Goal: Task Accomplishment & Management: Manage account settings

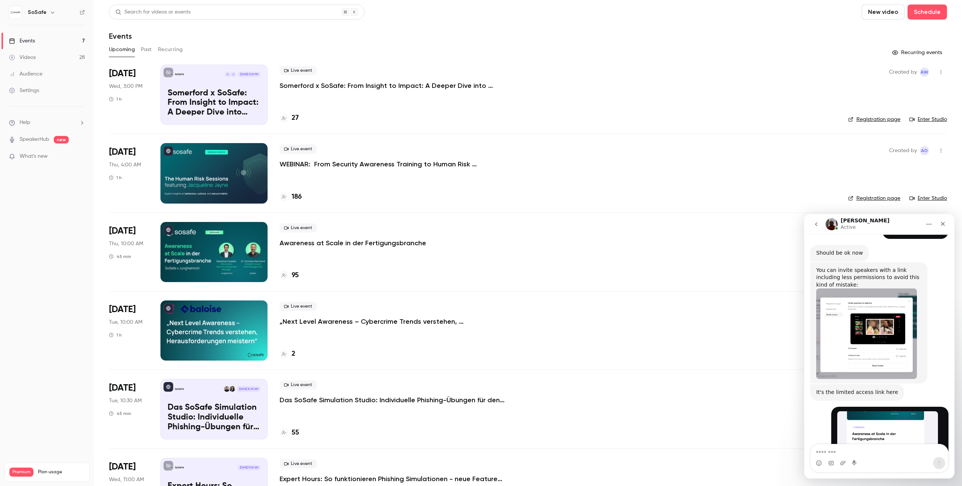
scroll to position [589, 0]
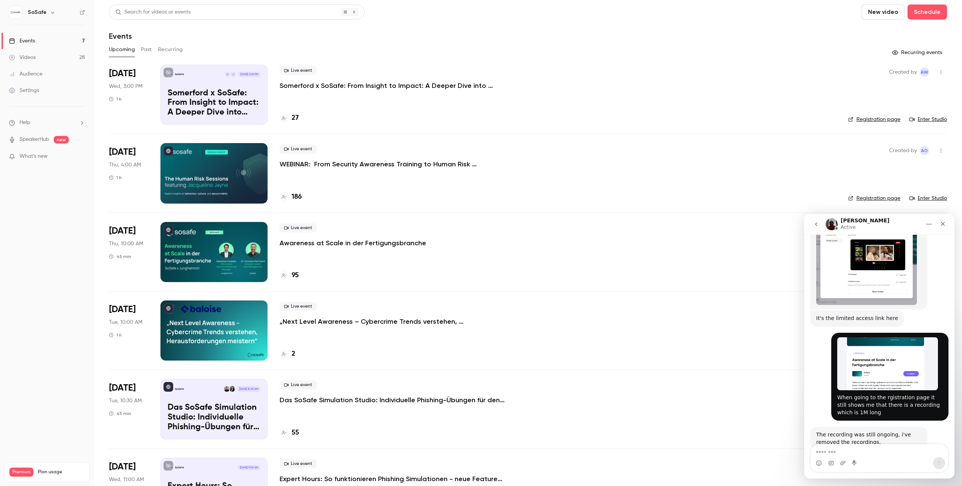
click at [834, 454] on textarea "Message…" at bounding box center [879, 450] width 138 height 13
click at [369, 242] on p "Awareness at Scale in der Fertigungsbranche" at bounding box center [353, 243] width 147 height 9
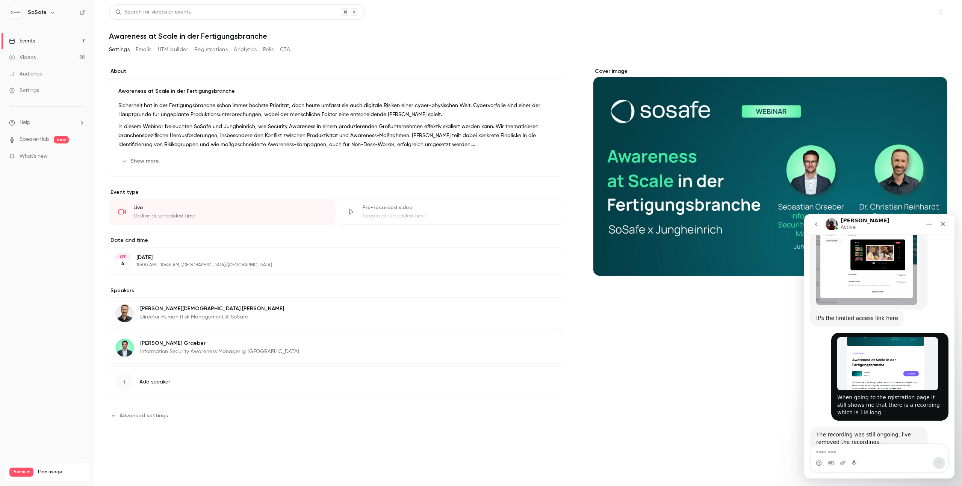
click at [918, 13] on button "Share" at bounding box center [914, 12] width 30 height 15
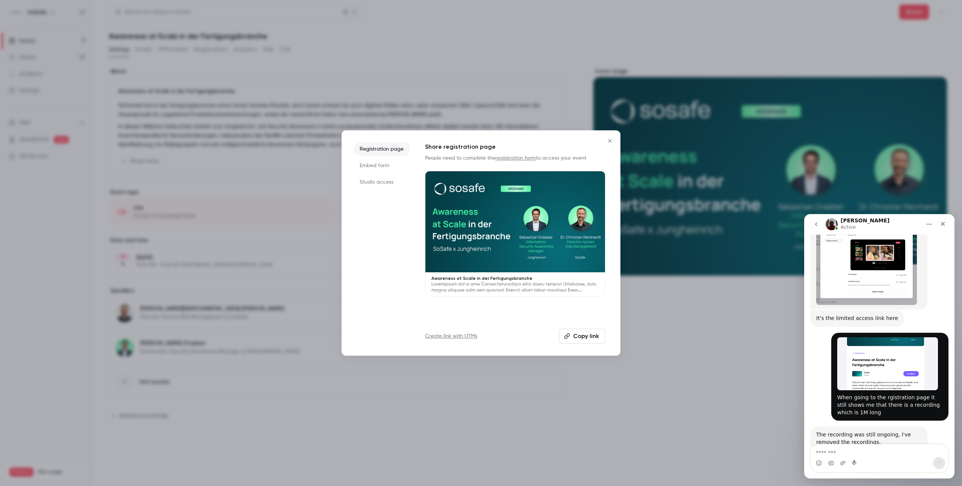
click at [578, 334] on button "Copy link" at bounding box center [582, 336] width 46 height 15
click at [841, 453] on textarea "Message…" at bounding box center [879, 450] width 138 height 13
type textarea "**********"
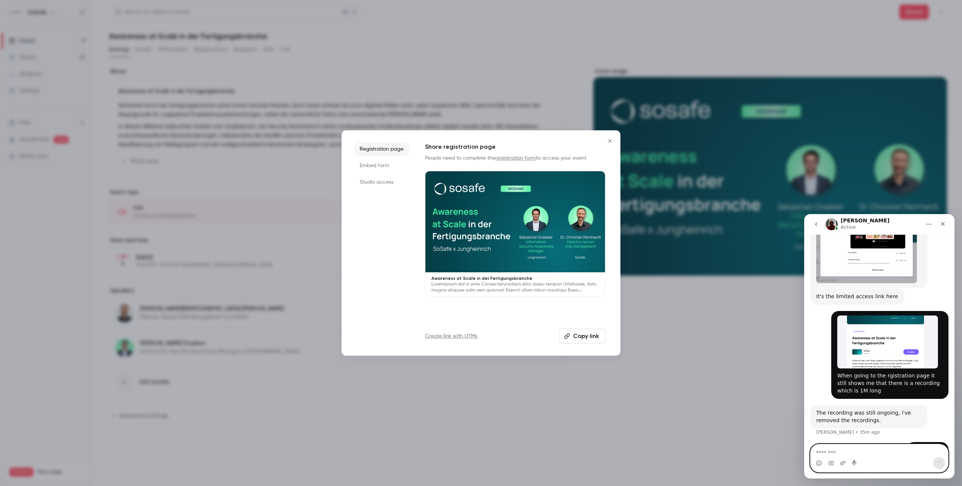
scroll to position [612, 0]
click at [612, 142] on icon "Close" at bounding box center [609, 141] width 9 height 6
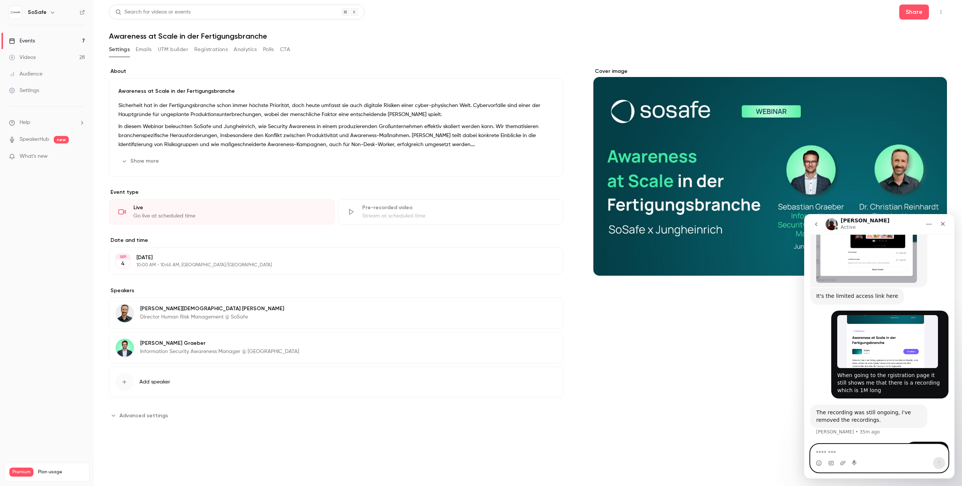
click at [836, 450] on textarea "Message…" at bounding box center [879, 450] width 138 height 13
click at [206, 57] on div "Settings Emails UTM builder Registrations Analytics Polls CTA" at bounding box center [199, 51] width 181 height 15
click at [211, 49] on button "Registrations" at bounding box center [210, 50] width 33 height 12
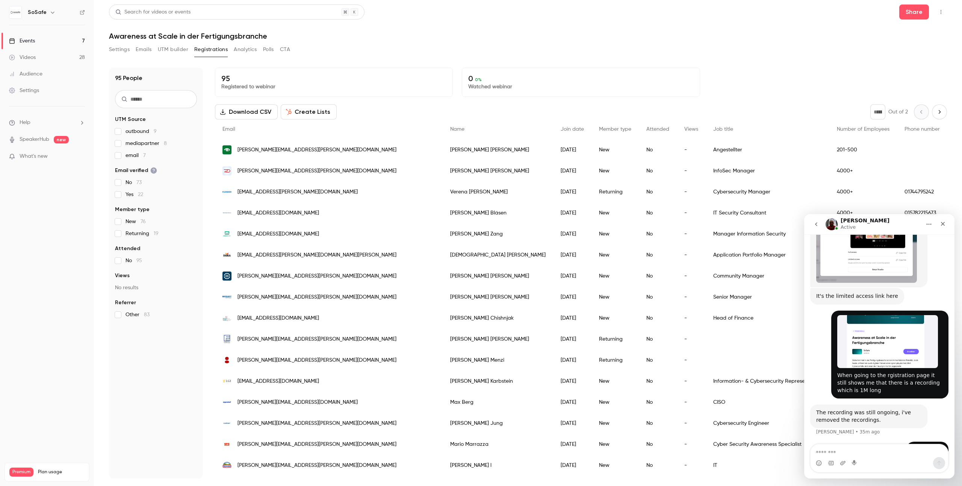
click at [36, 42] on link "Events 7" at bounding box center [47, 41] width 94 height 17
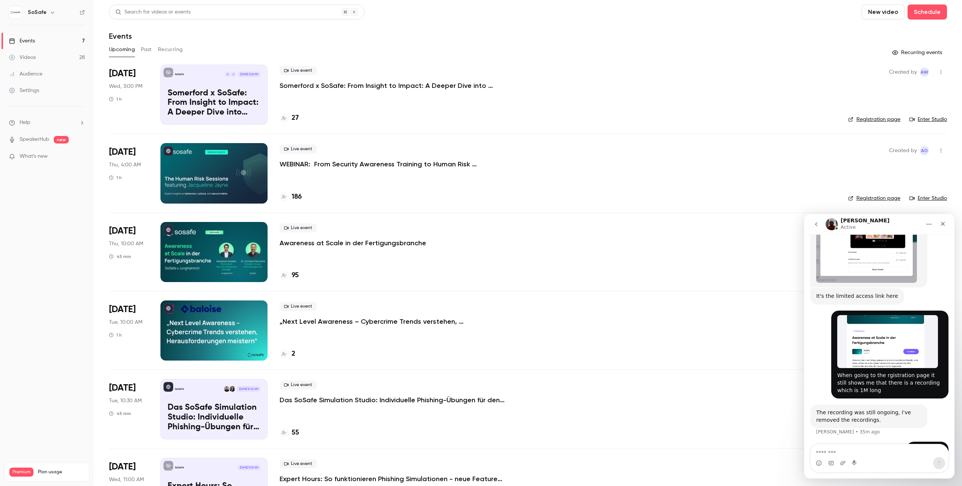
click at [145, 47] on button "Past" at bounding box center [146, 50] width 11 height 12
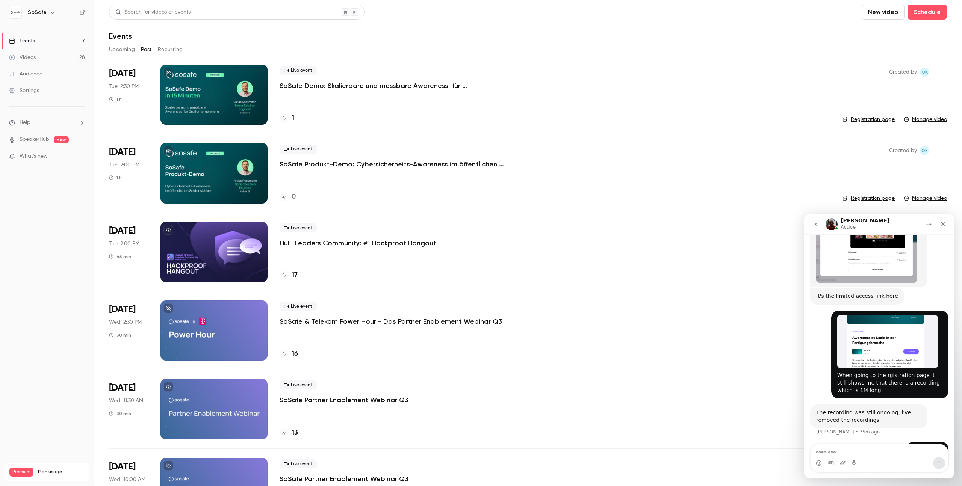
click at [369, 83] on p "SoSafe Demo: Skalierbare und messbare Awareness für Großunternehmen" at bounding box center [392, 85] width 225 height 9
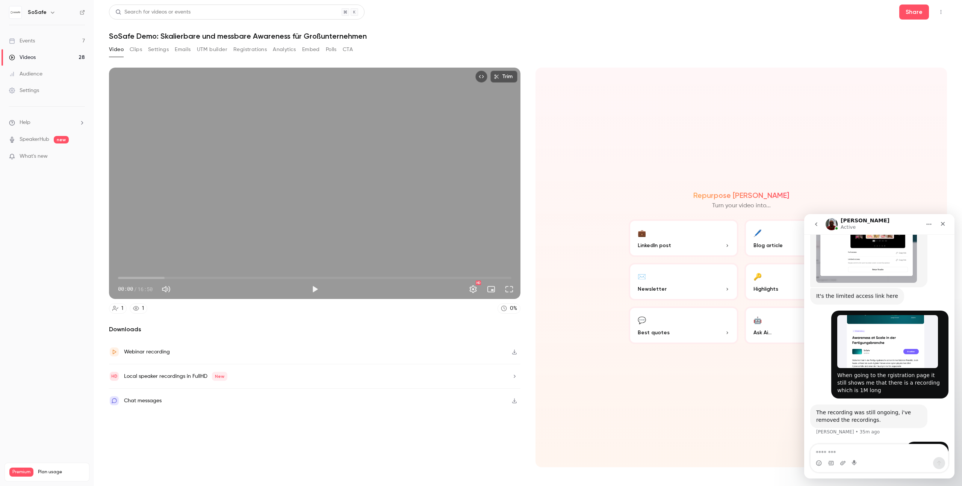
click at [187, 50] on button "Emails" at bounding box center [183, 50] width 16 height 12
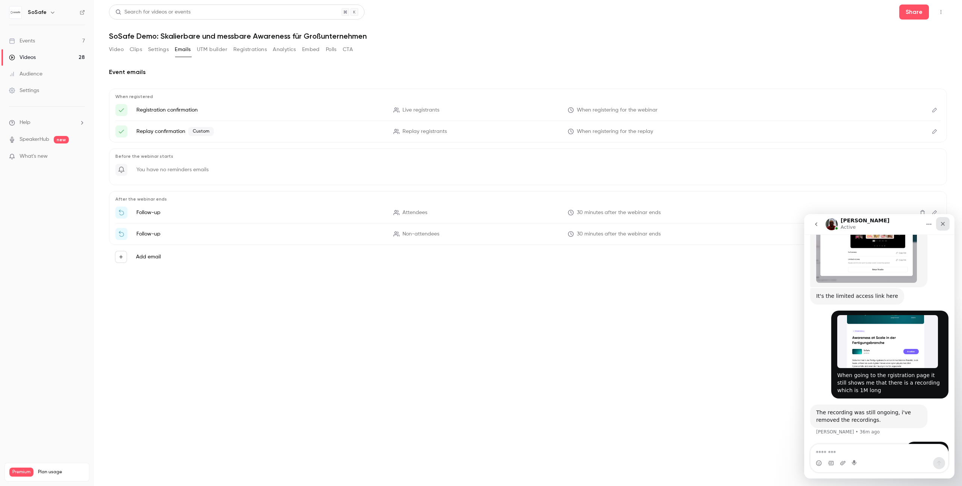
click at [943, 225] on icon "Close" at bounding box center [943, 224] width 6 height 6
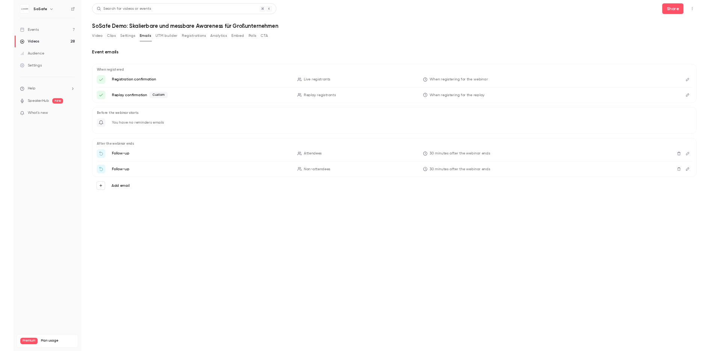
scroll to position [612, 0]
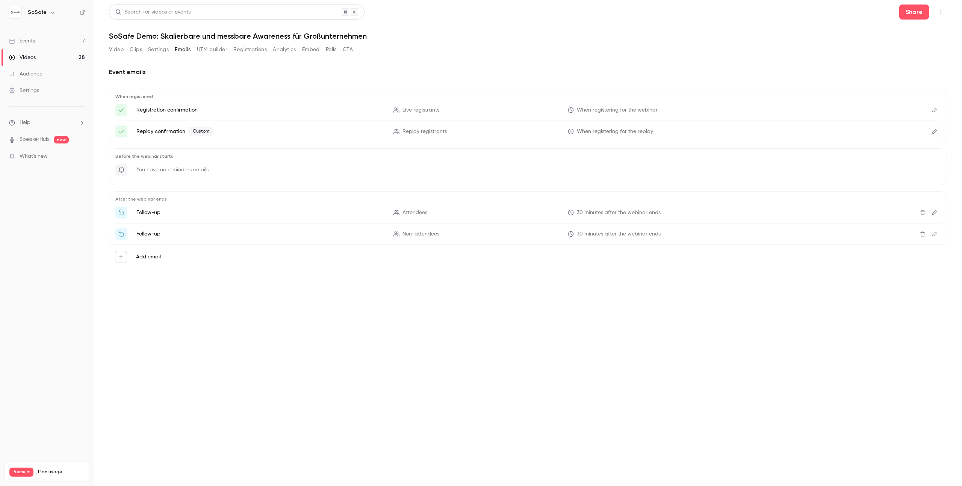
click at [924, 213] on icon "Delete" at bounding box center [922, 212] width 6 height 5
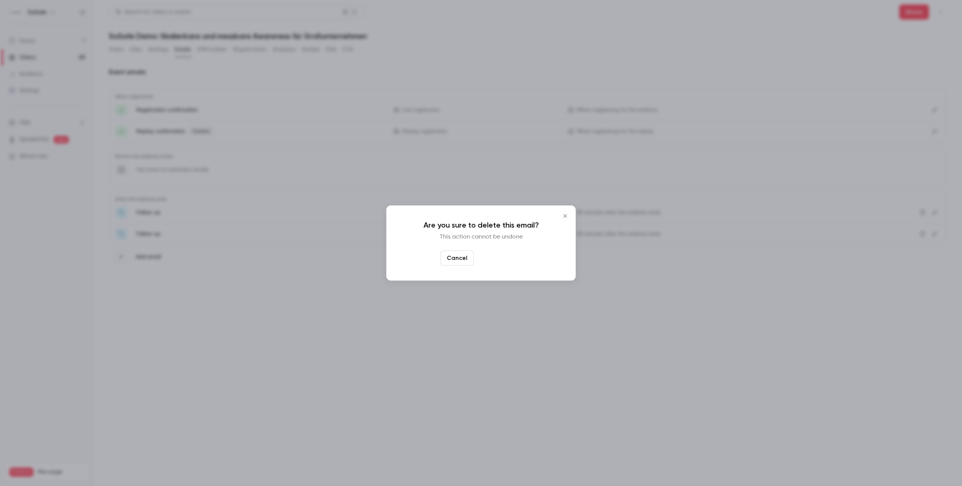
click at [512, 259] on button "Yes, delete" at bounding box center [499, 258] width 45 height 15
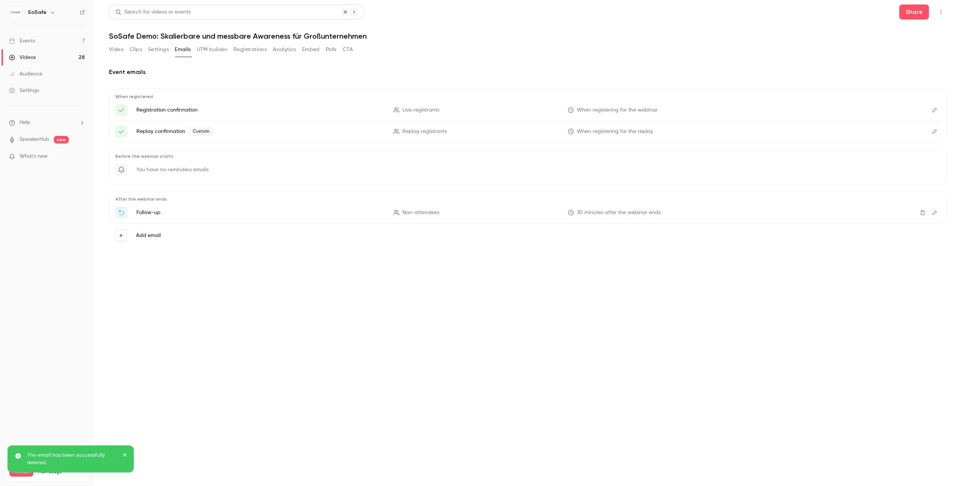
click at [924, 213] on icon "Delete" at bounding box center [922, 212] width 5 height 5
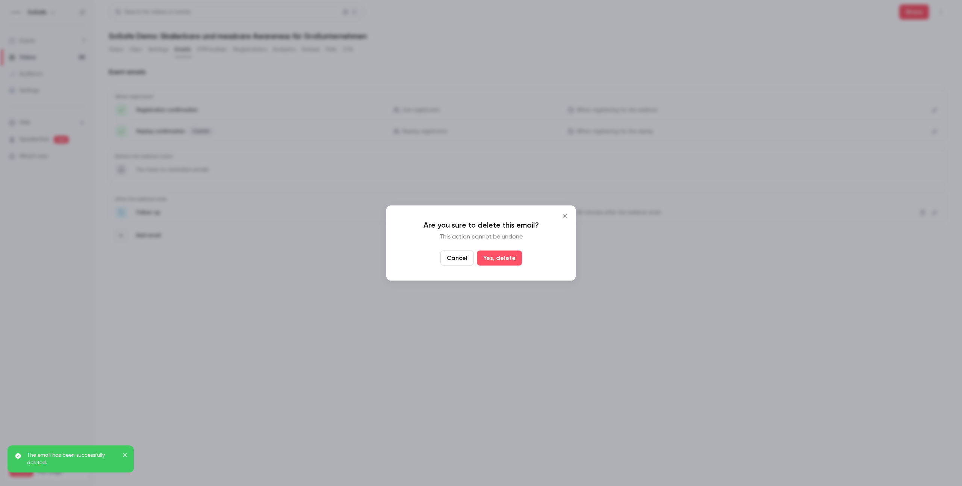
click at [460, 257] on button "Cancel" at bounding box center [456, 258] width 33 height 15
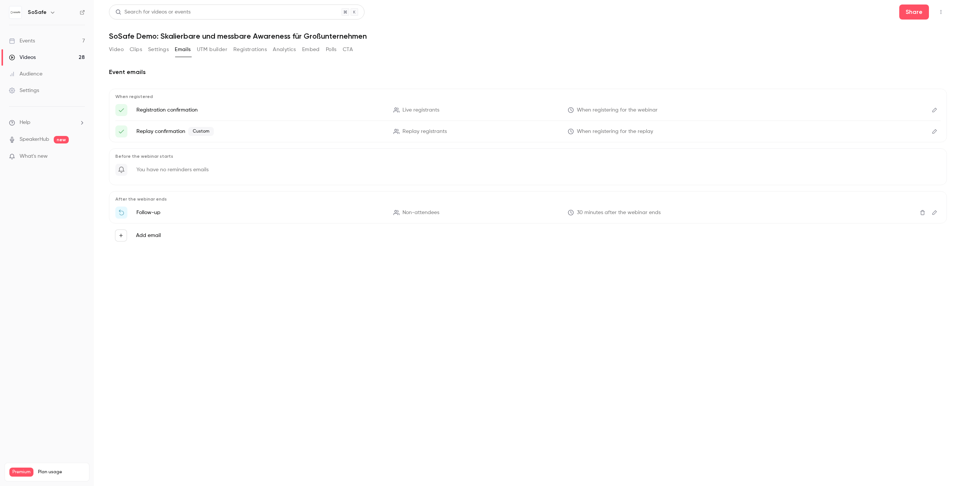
click at [922, 212] on icon "Delete" at bounding box center [922, 212] width 6 height 5
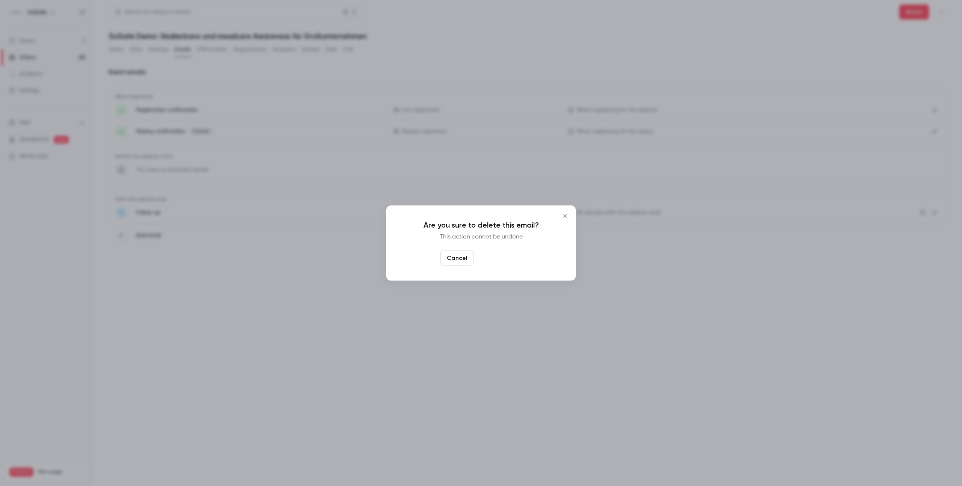
click at [504, 257] on button "Yes, delete" at bounding box center [499, 258] width 45 height 15
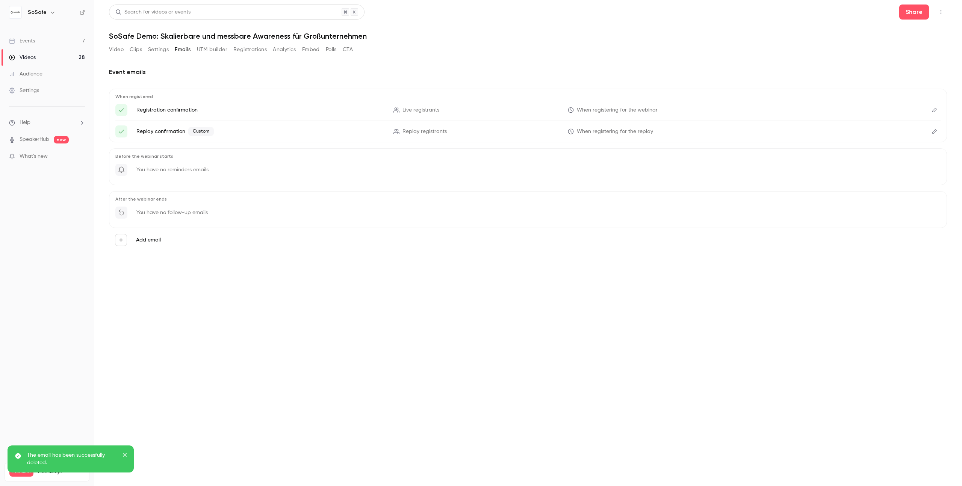
click at [933, 129] on icon "Edit" at bounding box center [934, 131] width 6 height 5
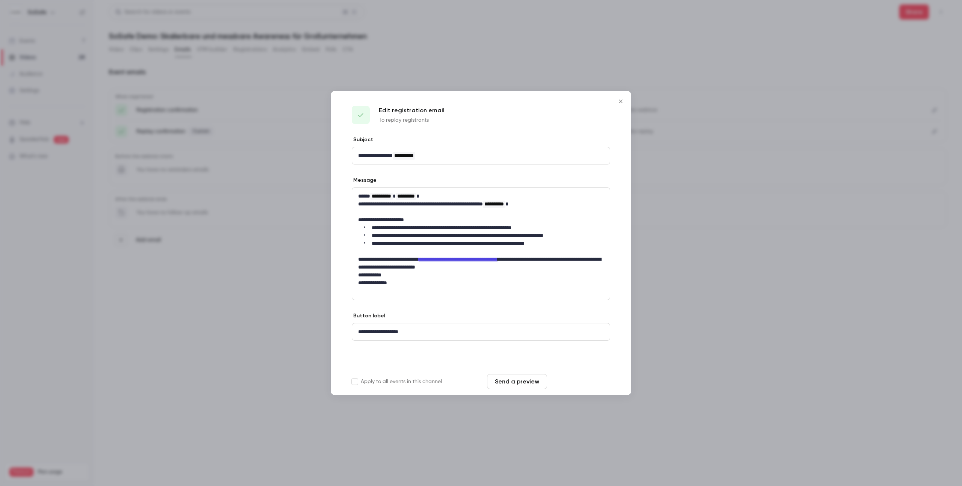
click at [586, 381] on button "Save changes" at bounding box center [580, 381] width 60 height 15
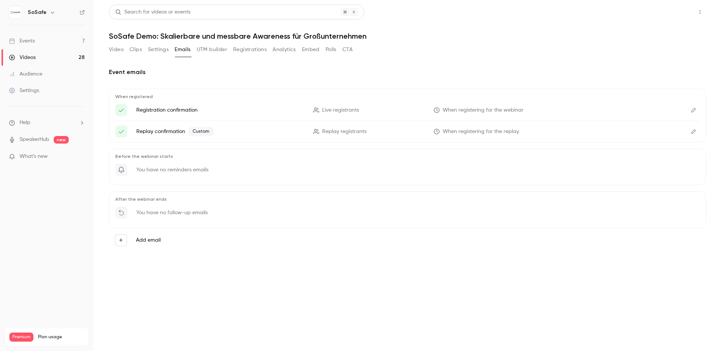
click at [663, 9] on button "Share" at bounding box center [674, 12] width 30 height 15
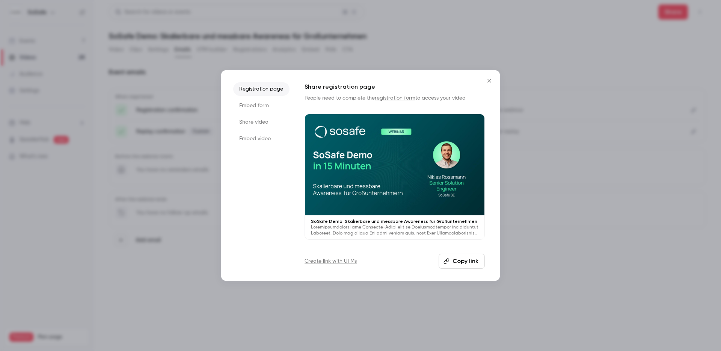
click at [465, 263] on button "Copy link" at bounding box center [462, 261] width 46 height 15
click at [491, 80] on icon "Close" at bounding box center [489, 81] width 9 height 6
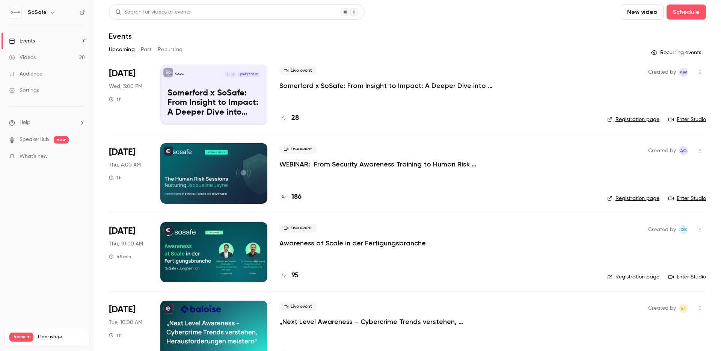
click at [26, 89] on div "Settings" at bounding box center [24, 91] width 30 height 8
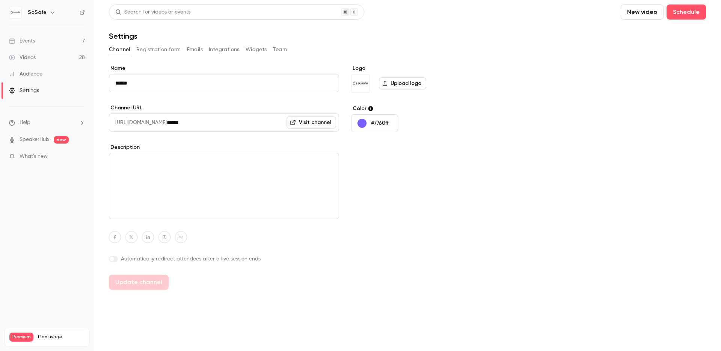
click at [193, 49] on button "Emails" at bounding box center [195, 50] width 16 height 12
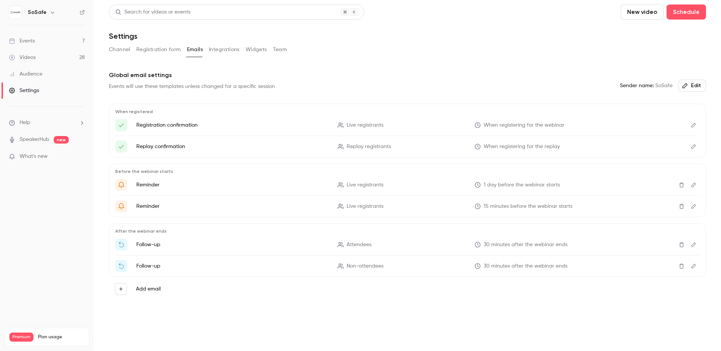
click at [230, 50] on button "Integrations" at bounding box center [224, 50] width 31 height 12
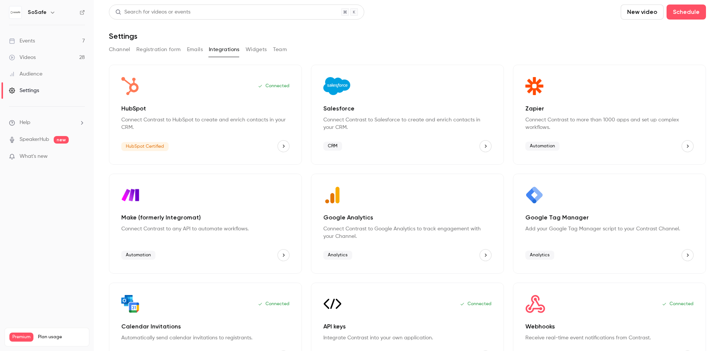
click at [249, 50] on button "Widgets" at bounding box center [256, 50] width 21 height 12
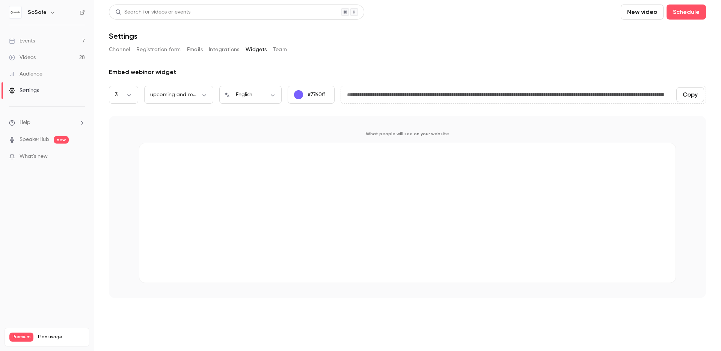
click at [278, 49] on button "Team" at bounding box center [280, 50] width 14 height 12
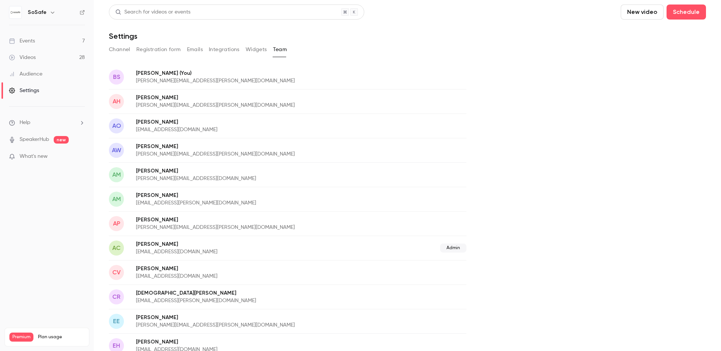
click at [32, 43] on div "Events" at bounding box center [22, 41] width 26 height 8
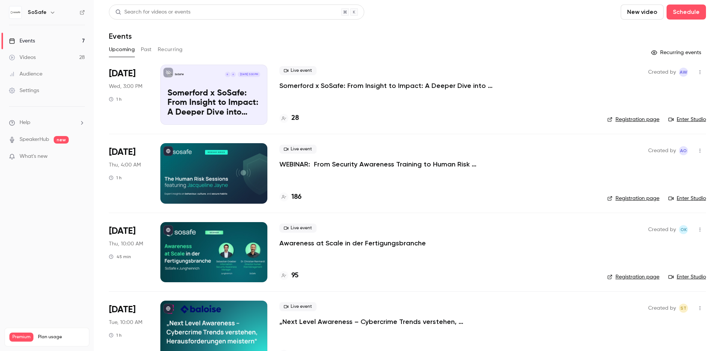
click at [149, 52] on button "Past" at bounding box center [146, 50] width 11 height 12
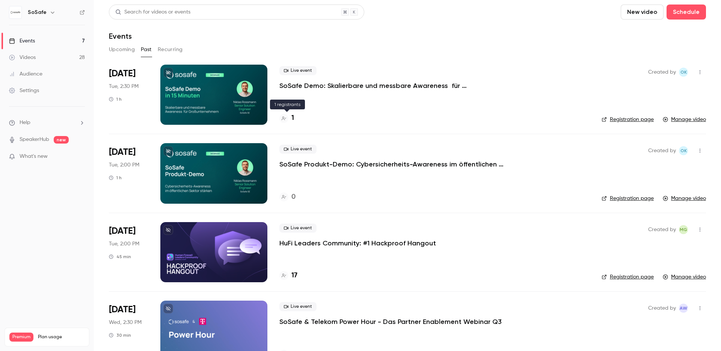
click at [293, 117] on h4 "1" at bounding box center [293, 118] width 3 height 10
click at [296, 83] on p "SoSafe Demo: Skalierbare und messbare Awareness für Großunternehmen" at bounding box center [392, 85] width 225 height 9
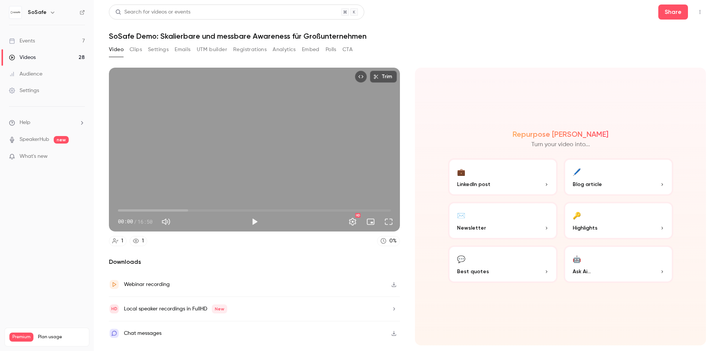
click at [292, 38] on h1 "SoSafe Demo: Skalierbare und messbare Awareness für Großunternehmen" at bounding box center [407, 36] width 597 height 9
click at [291, 38] on h1 "SoSafe Demo: Skalierbare und messbare Awareness für Großunternehmen" at bounding box center [407, 36] width 597 height 9
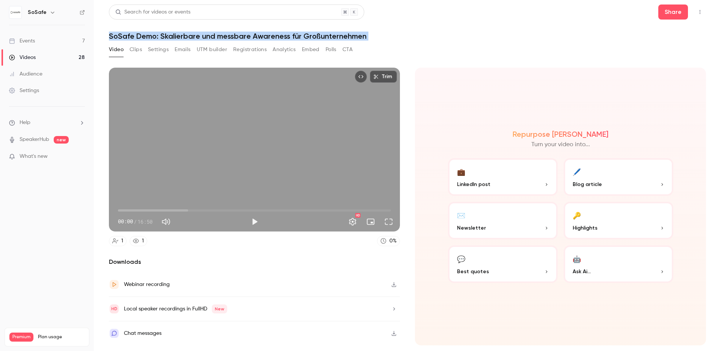
click at [291, 38] on h1 "SoSafe Demo: Skalierbare und messbare Awareness für Großunternehmen" at bounding box center [407, 36] width 597 height 9
copy div "SoSafe Demo: Skalierbare und messbare Awareness für Großunternehmen Video Clips…"
click at [700, 13] on icon "Top Bar Actions" at bounding box center [700, 11] width 6 height 5
click at [673, 31] on div "Publish on Channel" at bounding box center [671, 31] width 59 height 8
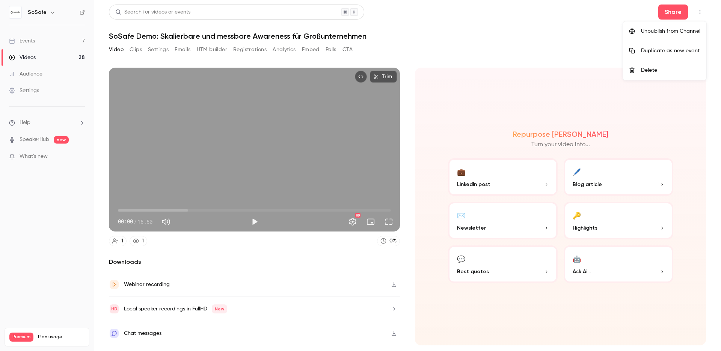
click at [112, 53] on div at bounding box center [360, 175] width 721 height 351
click at [30, 56] on div "Videos" at bounding box center [22, 58] width 27 height 8
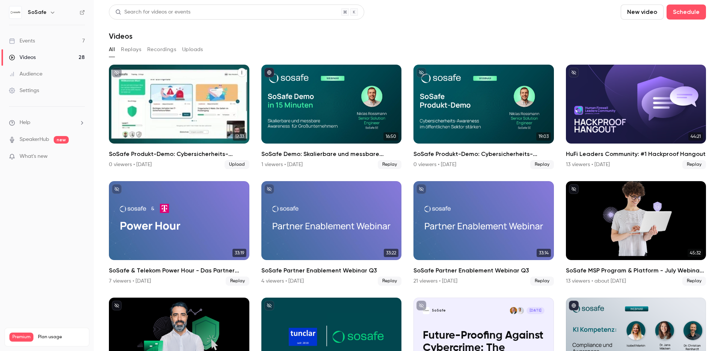
click at [167, 113] on div "SoSafe Produkt-Demo: Cybersicherheits-Awareness im öffentlichen Sektor stärken" at bounding box center [179, 104] width 141 height 79
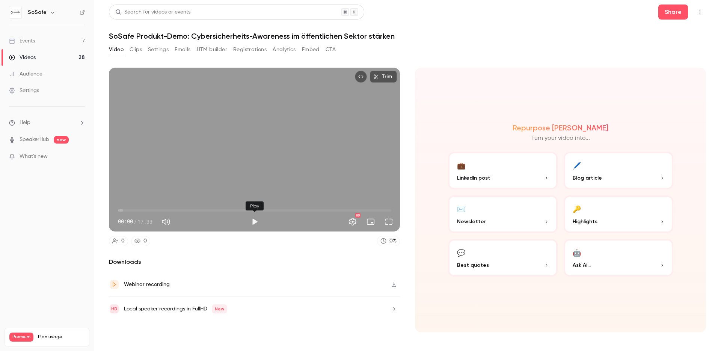
click at [253, 222] on button "Play" at bounding box center [254, 221] width 15 height 15
drag, startPoint x: 121, startPoint y: 211, endPoint x: 94, endPoint y: 211, distance: 27.0
click at [94, 211] on main "Search for videos or events Share SoSafe Produkt-Demo: Cybersicherheits-Awarene…" at bounding box center [407, 175] width 627 height 351
click at [257, 220] on button "Pause" at bounding box center [254, 221] width 15 height 15
type input "***"
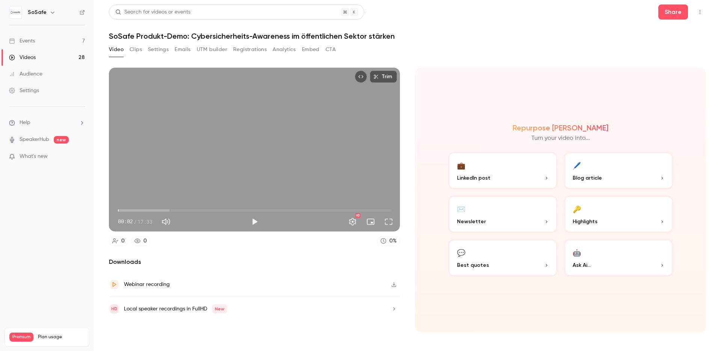
click at [365, 35] on h1 "SoSafe Produkt-Demo: Cybersicherheits-Awareness im öffentlichen Sektor stärken" at bounding box center [407, 36] width 597 height 9
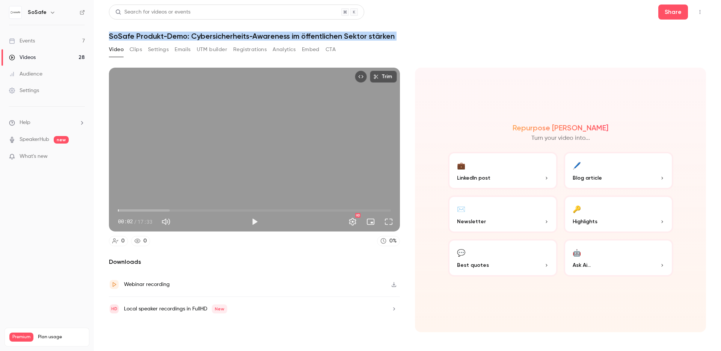
click at [365, 35] on h1 "SoSafe Produkt-Demo: Cybersicherheits-Awareness im öffentlichen Sektor stärken" at bounding box center [407, 36] width 597 height 9
copy div "SoSafe Produkt-Demo: Cybersicherheits-Awareness im öffentlichen Sektor stärken …"
click at [34, 39] on div "Events" at bounding box center [22, 41] width 26 height 8
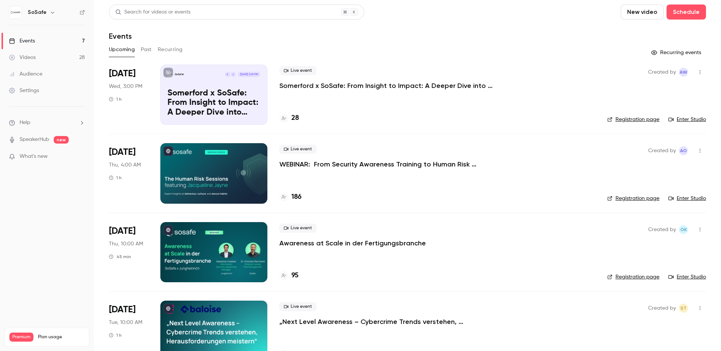
scroll to position [2, 0]
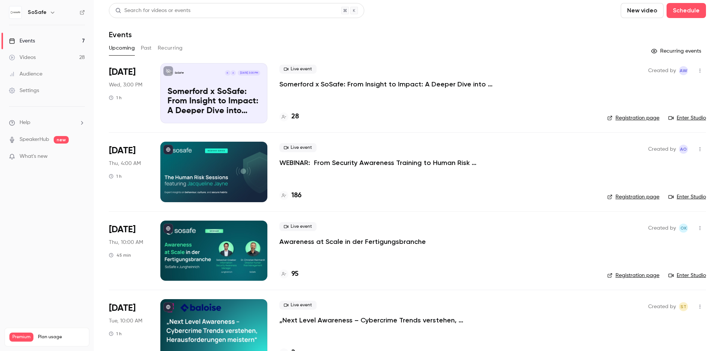
click at [147, 47] on button "Past" at bounding box center [146, 48] width 11 height 12
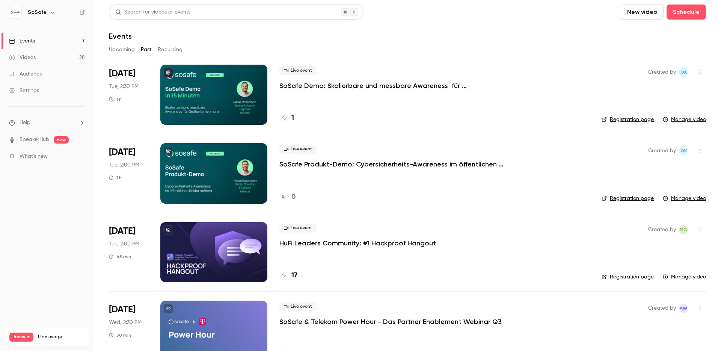
click at [30, 123] on span "Help" at bounding box center [25, 123] width 11 height 8
click at [122, 141] on span "Help center" at bounding box center [117, 137] width 29 height 8
click at [367, 165] on p "SoSafe Produkt-Demo: Cybersicherheits-Awareness im öffentlichen Sektor stärken" at bounding box center [392, 164] width 225 height 9
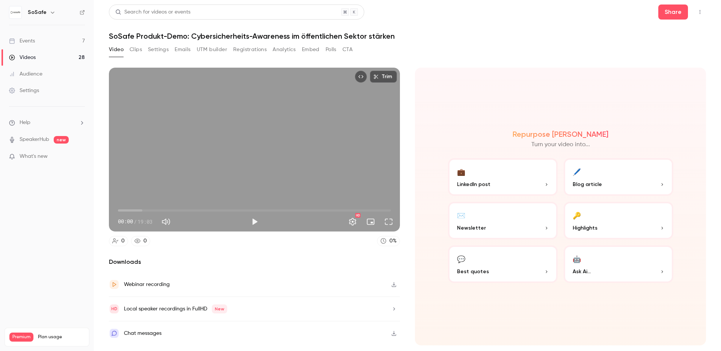
click at [701, 11] on icon "Top Bar Actions" at bounding box center [700, 11] width 6 height 5
click at [665, 71] on div "Delete" at bounding box center [671, 70] width 59 height 8
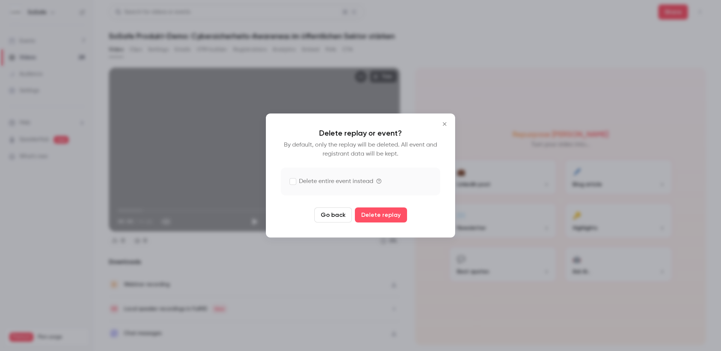
click at [445, 124] on icon "Close" at bounding box center [444, 124] width 9 height 6
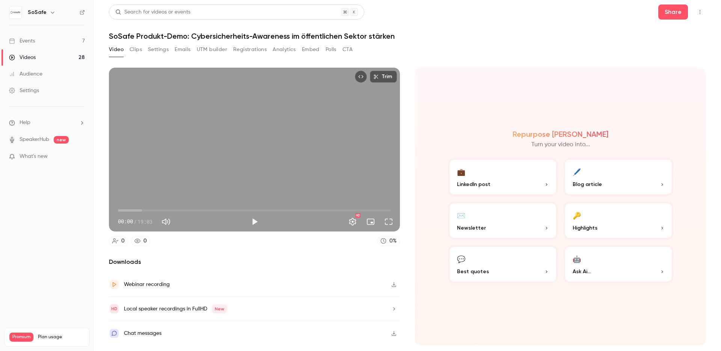
click at [396, 284] on icon "button" at bounding box center [394, 284] width 6 height 5
click at [28, 59] on div "Videos" at bounding box center [22, 58] width 27 height 8
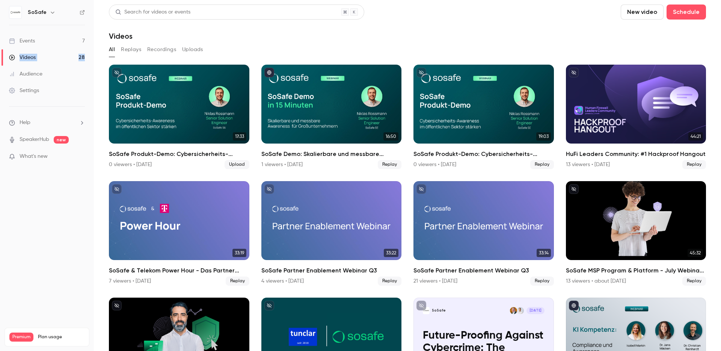
click at [128, 48] on button "Replays" at bounding box center [131, 50] width 20 height 12
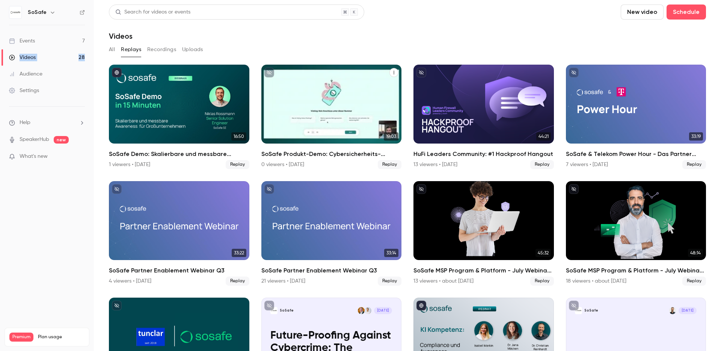
click at [335, 132] on div "SoSafe Produkt-Demo: Cybersicherheits-Awareness im öffentlichen Sektor stärken" at bounding box center [331, 104] width 141 height 79
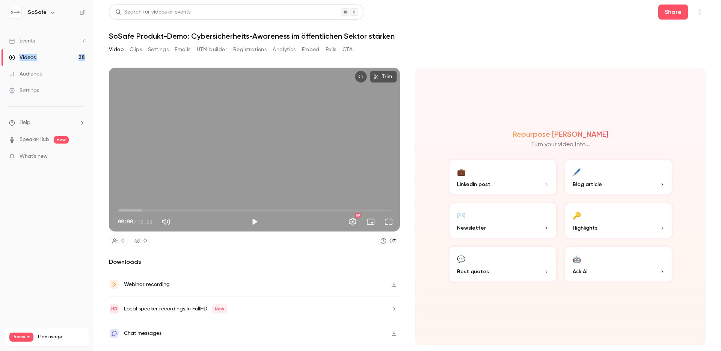
click at [32, 40] on div "Events" at bounding box center [22, 41] width 26 height 8
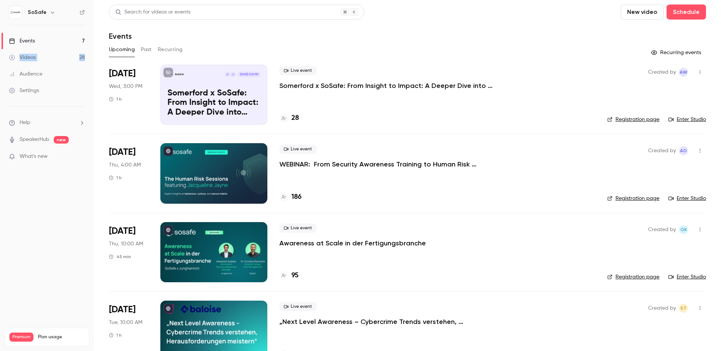
click at [142, 51] on button "Past" at bounding box center [146, 50] width 11 height 12
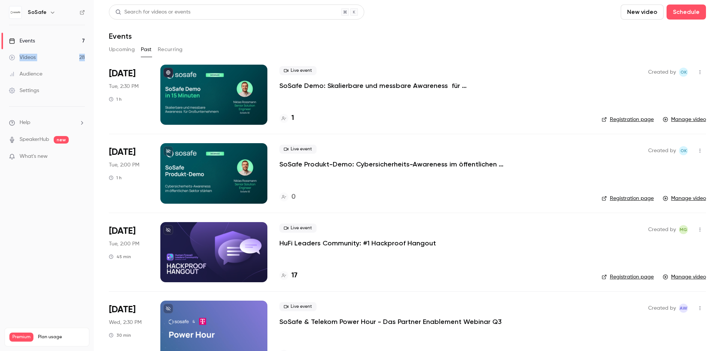
click at [448, 163] on p "SoSafe Produkt-Demo: Cybersicherheits-Awareness im öffentlichen Sektor stärken" at bounding box center [392, 164] width 225 height 9
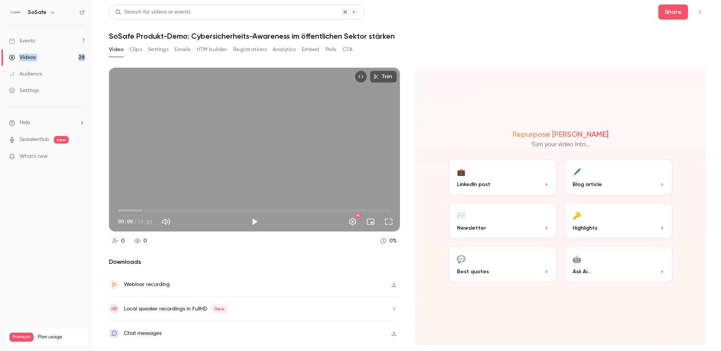
click at [697, 14] on icon "Top Bar Actions" at bounding box center [700, 11] width 6 height 5
click at [655, 70] on div "Delete" at bounding box center [671, 70] width 59 height 8
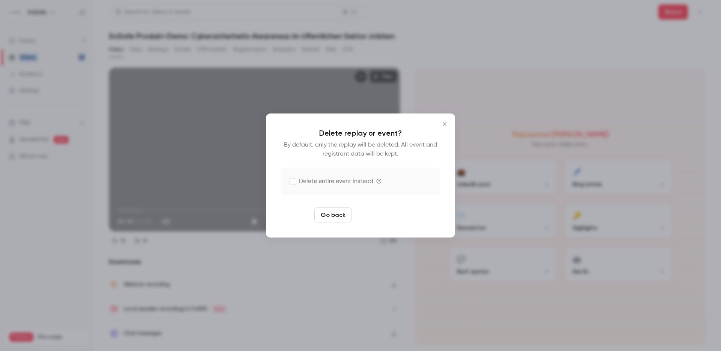
click at [370, 215] on button "Delete replay" at bounding box center [381, 214] width 52 height 15
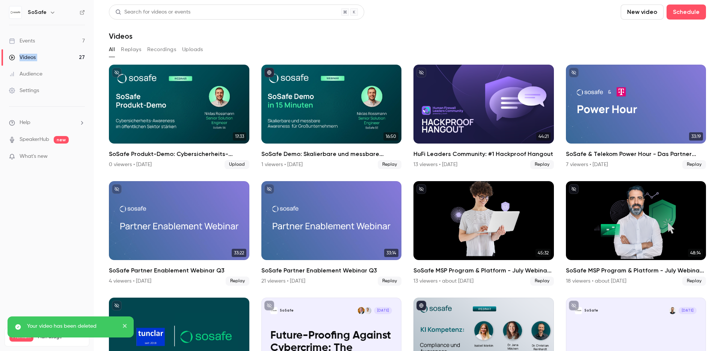
click at [33, 41] on div "Events" at bounding box center [22, 41] width 26 height 8
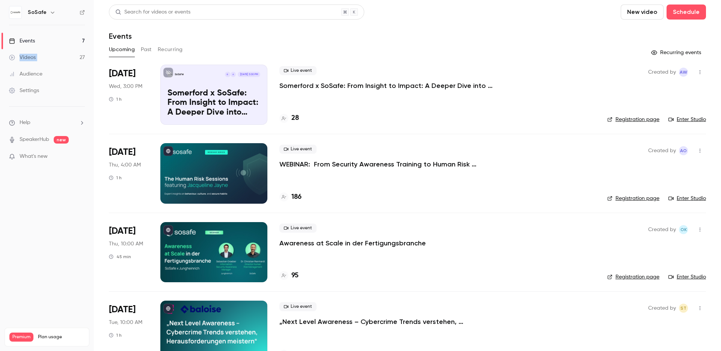
click at [148, 53] on button "Past" at bounding box center [146, 50] width 11 height 12
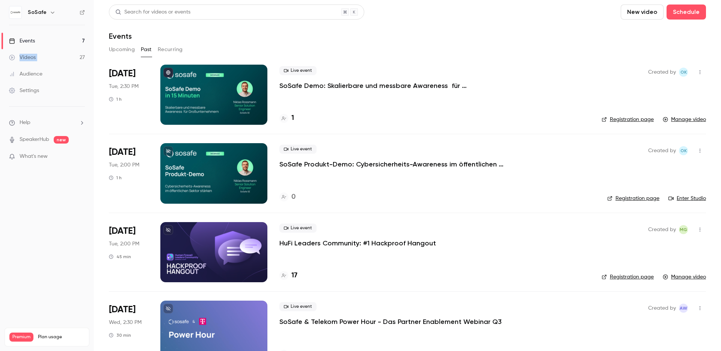
click at [413, 162] on p "SoSafe Produkt-Demo: Cybersicherheits-Awareness im öffentlichen Sektor stärken" at bounding box center [392, 164] width 225 height 9
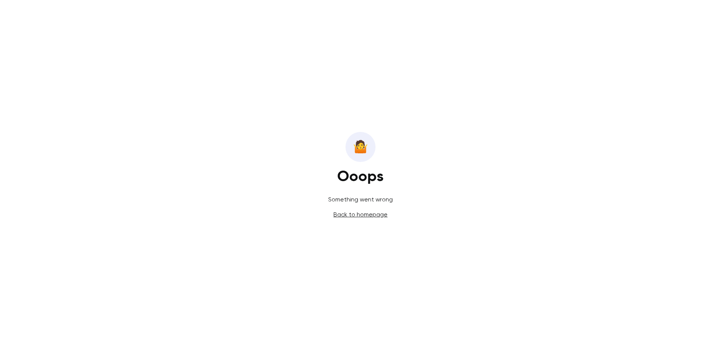
click at [372, 217] on link "Back to homepage" at bounding box center [361, 214] width 54 height 7
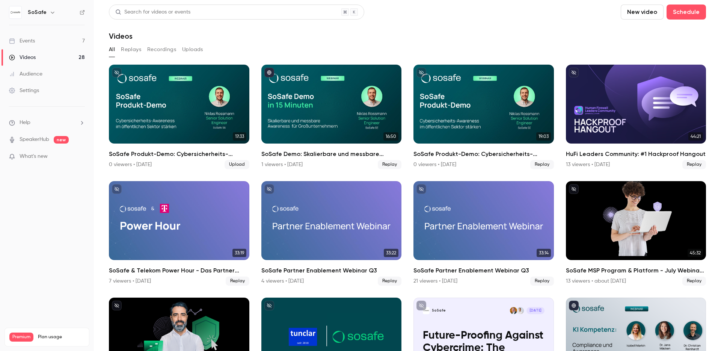
click at [195, 47] on button "Uploads" at bounding box center [192, 50] width 21 height 12
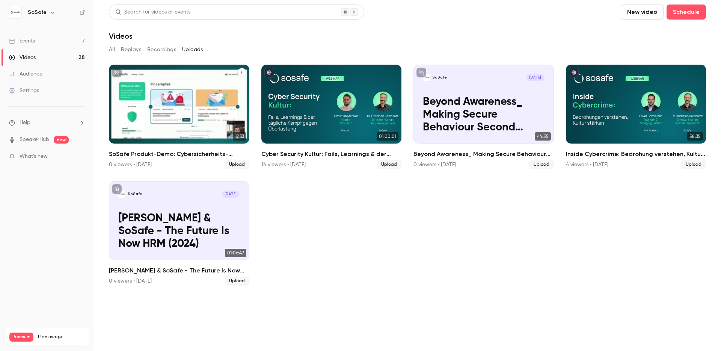
click at [181, 124] on div "SoSafe Produkt-Demo: Cybersicherheits-Awareness im öffentlichen Sektor stärken" at bounding box center [179, 104] width 141 height 79
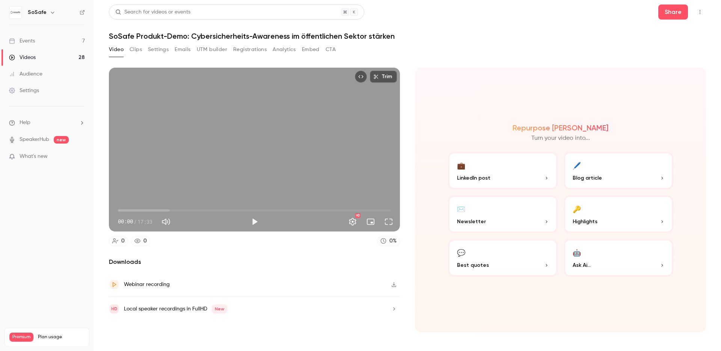
click at [393, 284] on icon "button" at bounding box center [394, 284] width 6 height 5
click at [285, 267] on div "Downloads Webinar recording Local speaker recordings in FullHD New" at bounding box center [254, 294] width 291 height 75
click at [41, 38] on link "Events 7" at bounding box center [47, 41] width 94 height 17
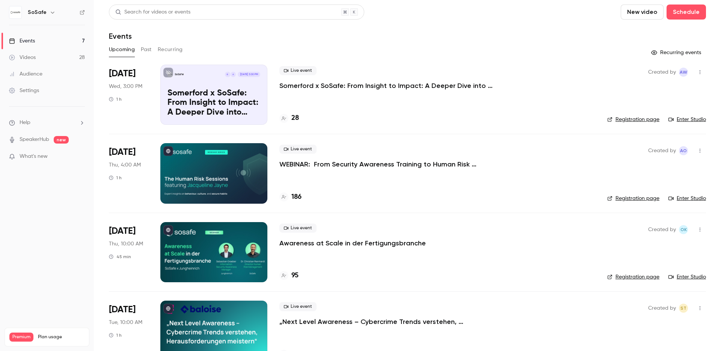
click at [146, 48] on button "Past" at bounding box center [146, 50] width 11 height 12
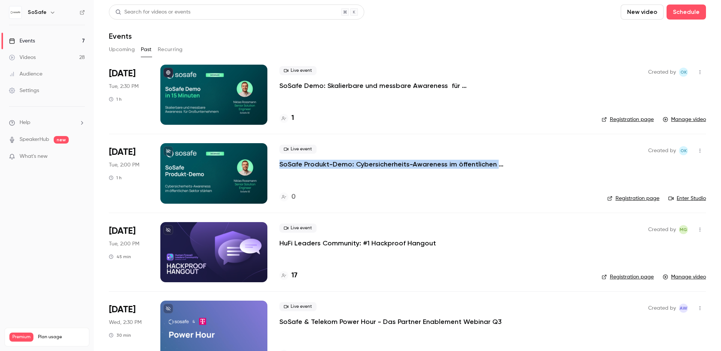
click at [221, 100] on div at bounding box center [213, 95] width 107 height 60
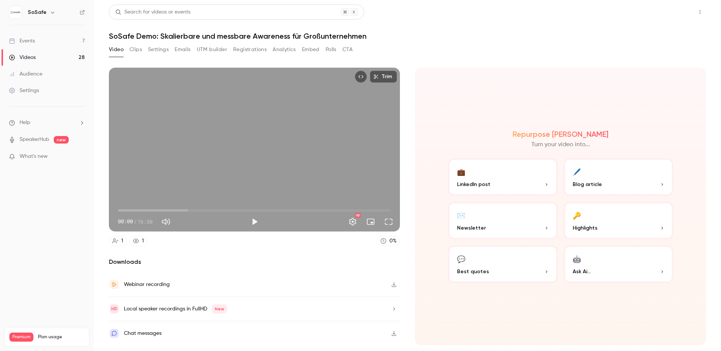
click at [668, 13] on button "Share" at bounding box center [674, 12] width 30 height 15
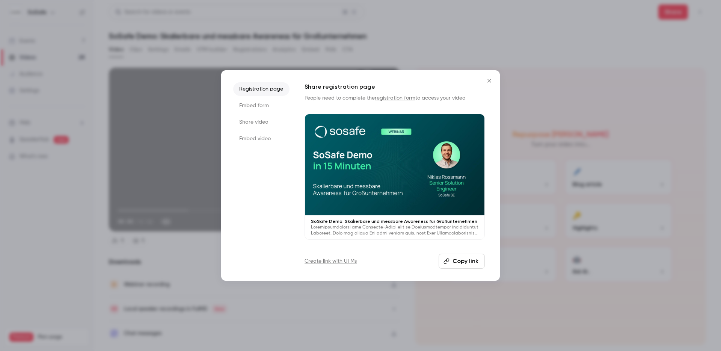
click at [456, 261] on button "Copy link" at bounding box center [462, 261] width 46 height 15
click at [487, 79] on icon "Close" at bounding box center [489, 81] width 9 height 6
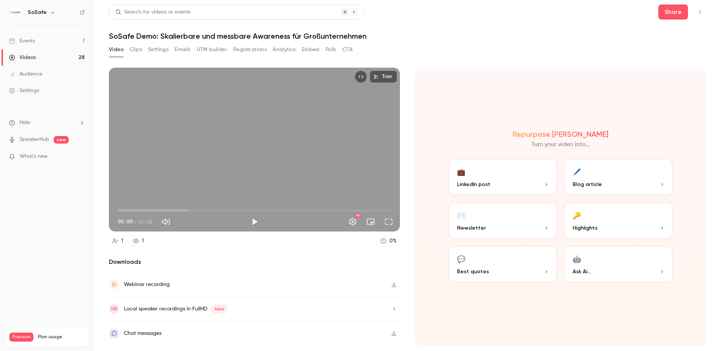
click at [35, 40] on link "Events 7" at bounding box center [47, 41] width 94 height 17
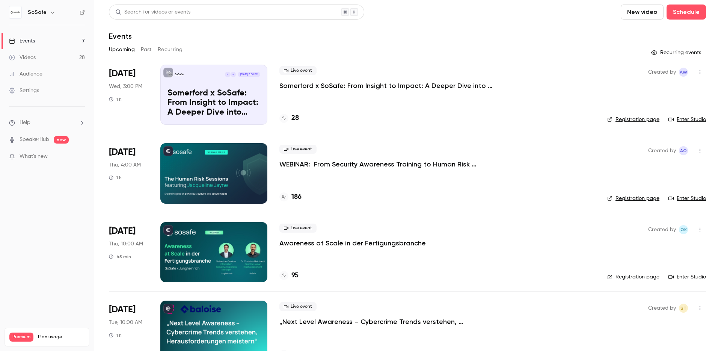
click at [140, 48] on div "Upcoming Past Recurring" at bounding box center [407, 50] width 597 height 12
click at [142, 49] on button "Past" at bounding box center [146, 50] width 11 height 12
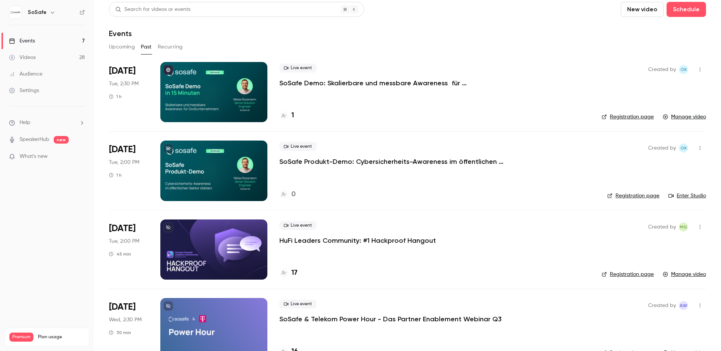
scroll to position [8, 0]
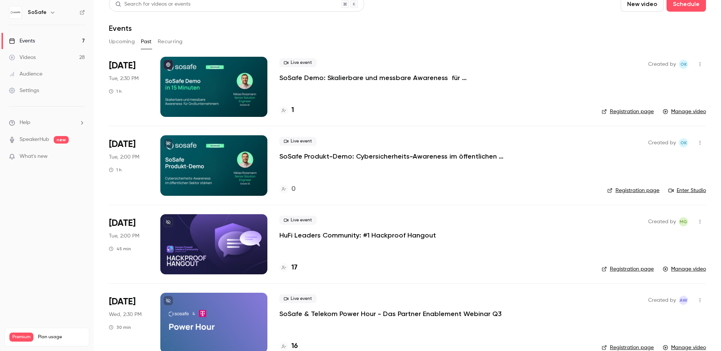
click at [371, 154] on p "SoSafe Produkt-Demo: Cybersicherheits-Awareness im öffentlichen Sektor stärken" at bounding box center [392, 156] width 225 height 9
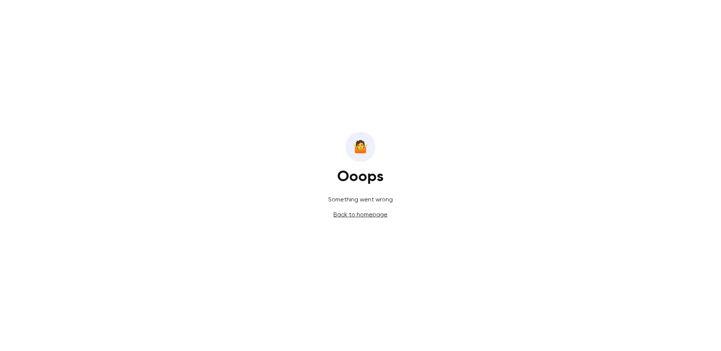
click at [149, 58] on div "🤷️ Ooops Something went wrong Back to homepage" at bounding box center [360, 175] width 721 height 351
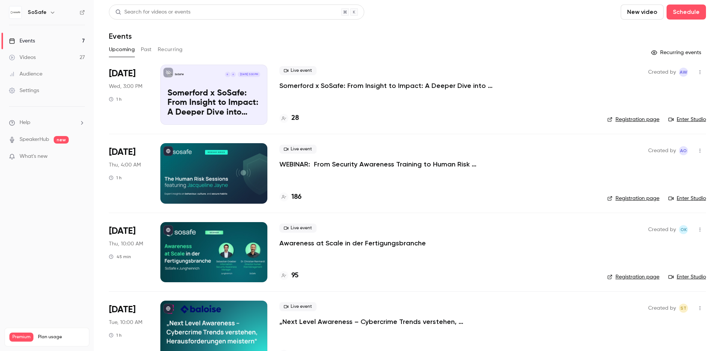
click at [36, 56] on link "Videos 27" at bounding box center [47, 57] width 94 height 17
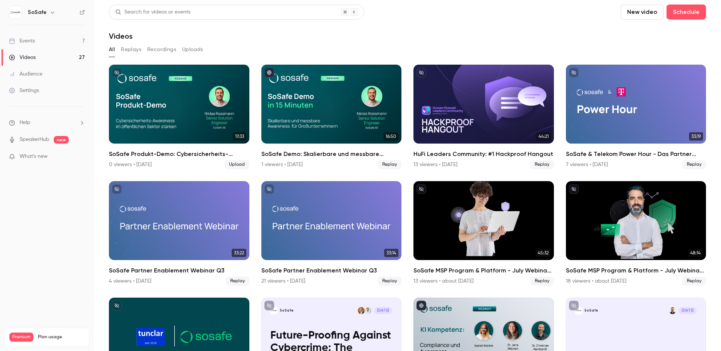
click at [29, 44] on div "Events" at bounding box center [22, 41] width 26 height 8
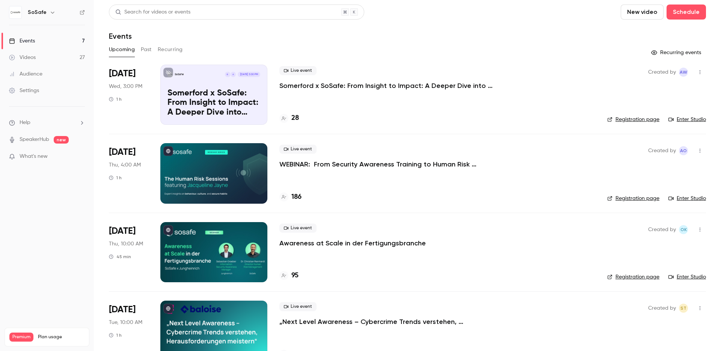
click at [139, 48] on div "Upcoming Past Recurring" at bounding box center [407, 50] width 597 height 12
click at [142, 49] on button "Past" at bounding box center [146, 50] width 11 height 12
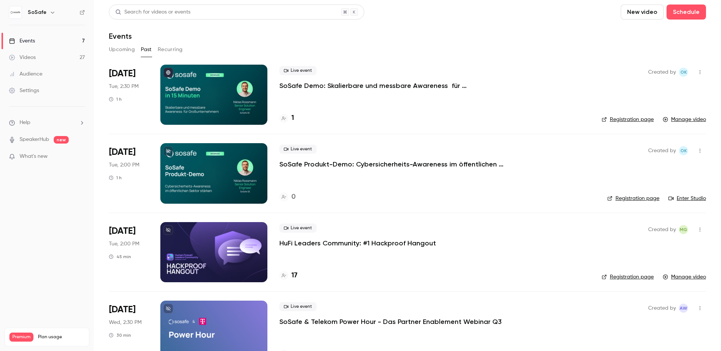
click at [697, 149] on icon "button" at bounding box center [700, 150] width 6 height 5
click at [434, 168] on div at bounding box center [360, 175] width 721 height 351
click at [429, 160] on p "SoSafe Produkt-Demo: Cybersicherheits-Awareness im öffentlichen Sektor stärken" at bounding box center [392, 164] width 225 height 9
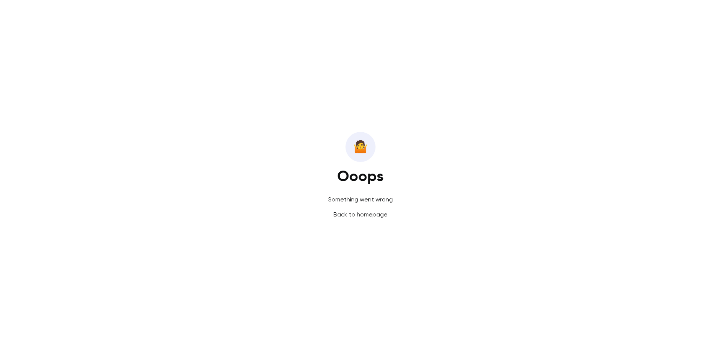
click at [356, 215] on link "Back to homepage" at bounding box center [361, 214] width 54 height 7
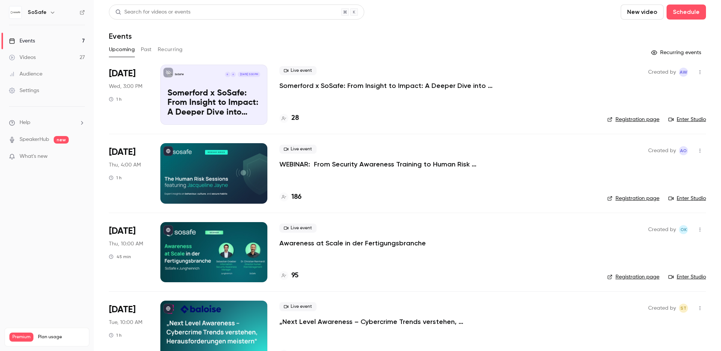
click at [152, 49] on div "Upcoming Past Recurring" at bounding box center [407, 50] width 597 height 12
click at [147, 49] on button "Past" at bounding box center [146, 50] width 11 height 12
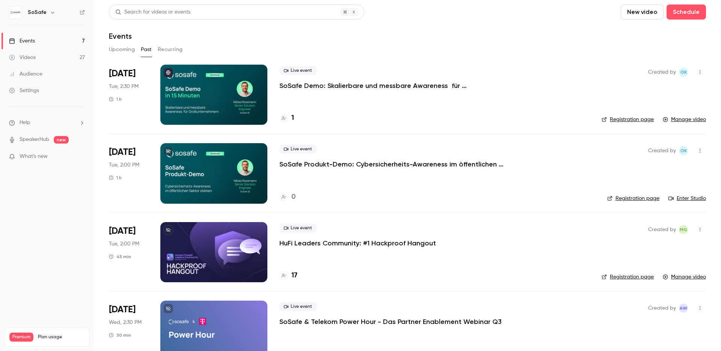
click at [697, 148] on icon "button" at bounding box center [700, 150] width 6 height 5
click at [350, 200] on div at bounding box center [360, 175] width 721 height 351
click at [205, 169] on div at bounding box center [213, 173] width 107 height 60
